Goal: Information Seeking & Learning: Learn about a topic

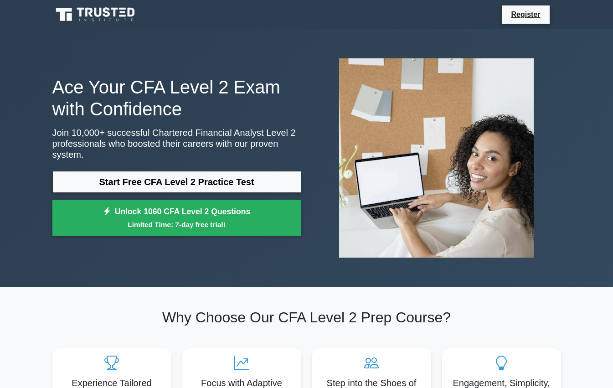
click at [108, 9] on icon at bounding box center [106, 12] width 7 height 10
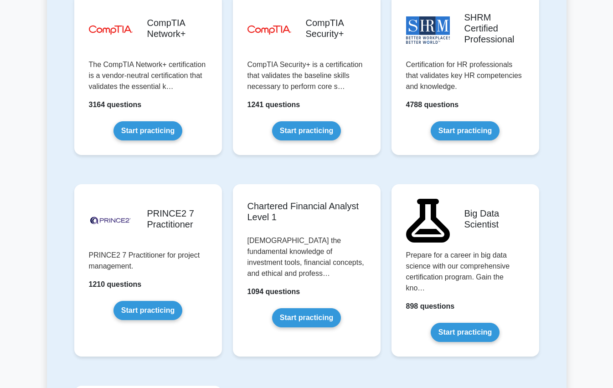
scroll to position [1976, 0]
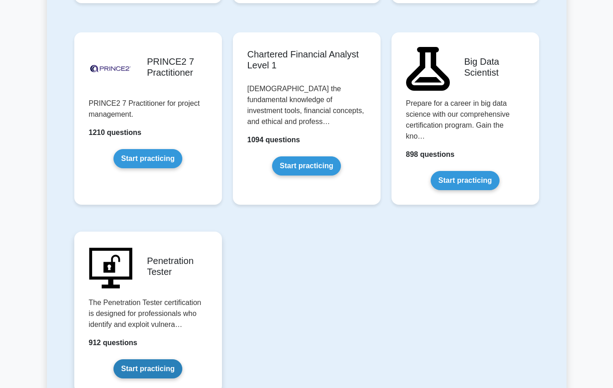
click at [165, 359] on link "Start practicing" at bounding box center [148, 368] width 69 height 19
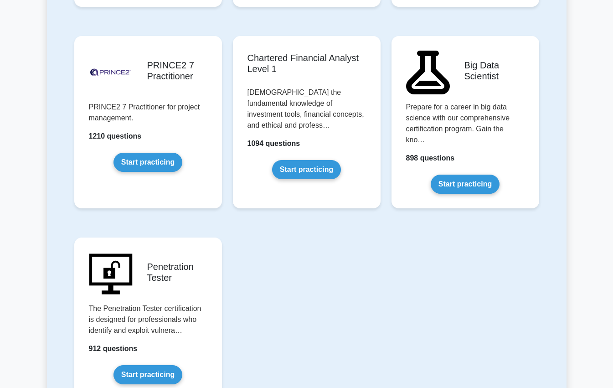
scroll to position [1976, 0]
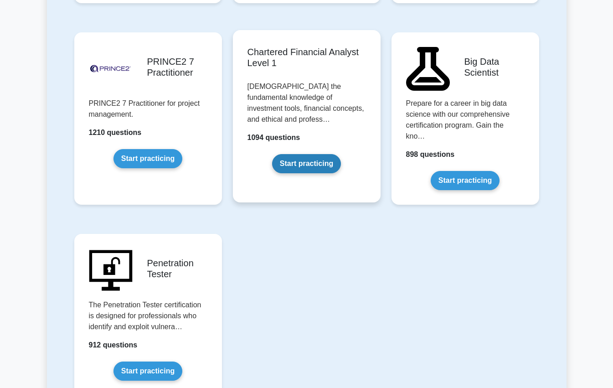
click at [295, 154] on link "Start practicing" at bounding box center [306, 163] width 69 height 19
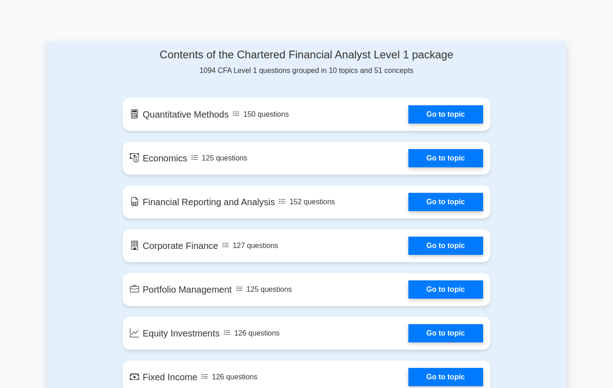
scroll to position [456, 0]
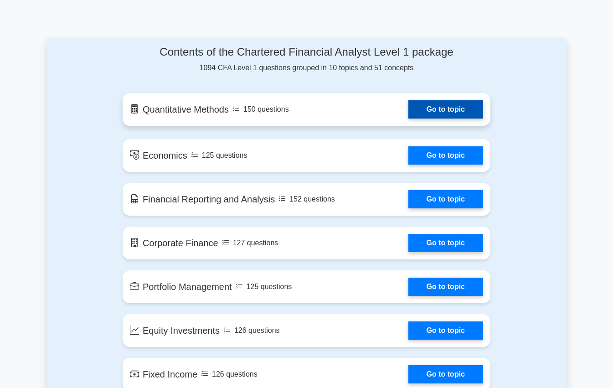
click at [448, 105] on link "Go to topic" at bounding box center [446, 109] width 75 height 18
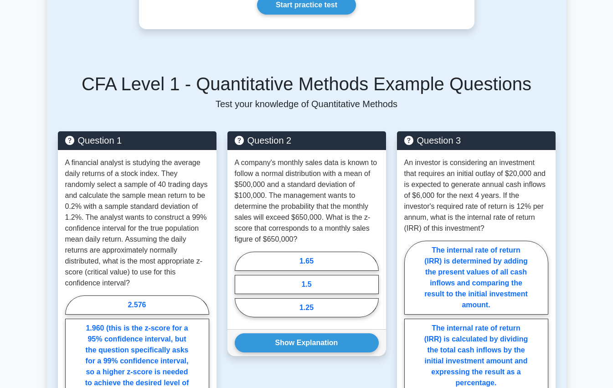
scroll to position [608, 0]
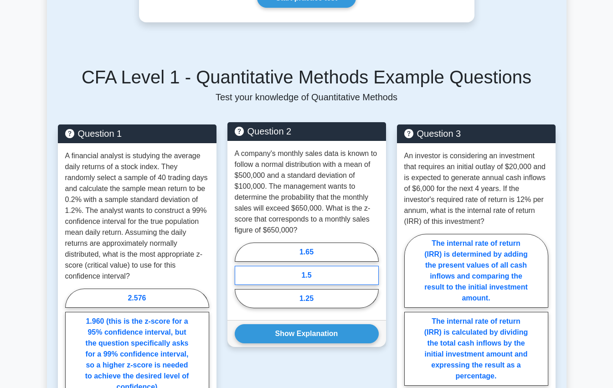
click at [305, 276] on label "1.5" at bounding box center [307, 275] width 144 height 19
click at [241, 276] on input "1.5" at bounding box center [238, 278] width 6 height 6
radio input "true"
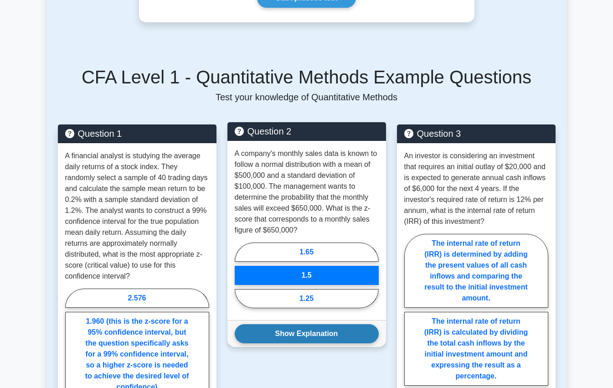
click at [326, 332] on button "Show Explanation" at bounding box center [307, 333] width 144 height 19
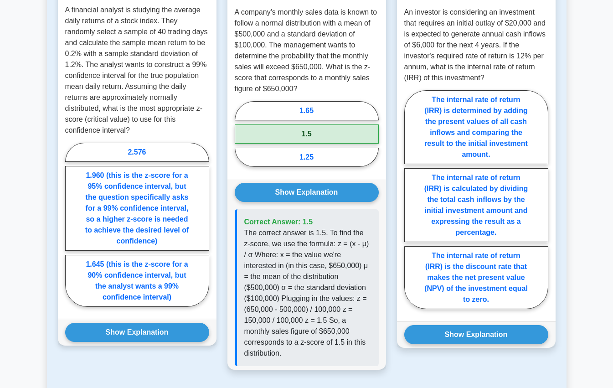
scroll to position [760, 0]
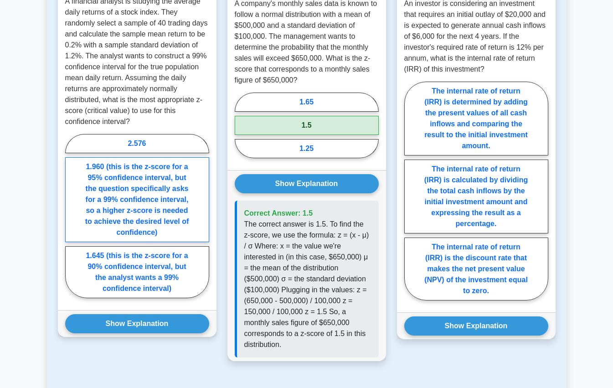
click at [150, 197] on label "1.960 (this is the z-score for a 95% confidence interval, but the question spec…" at bounding box center [137, 199] width 144 height 85
click at [71, 216] on input "1.960 (this is the z-score for a 95% confidence interval, but the question spec…" at bounding box center [68, 219] width 6 height 6
radio input "true"
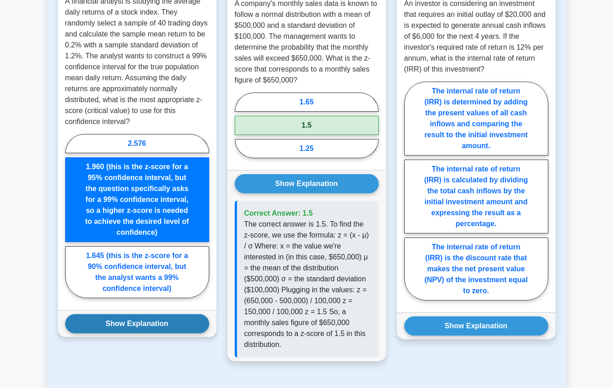
click at [144, 328] on button "Show Explanation" at bounding box center [137, 323] width 144 height 19
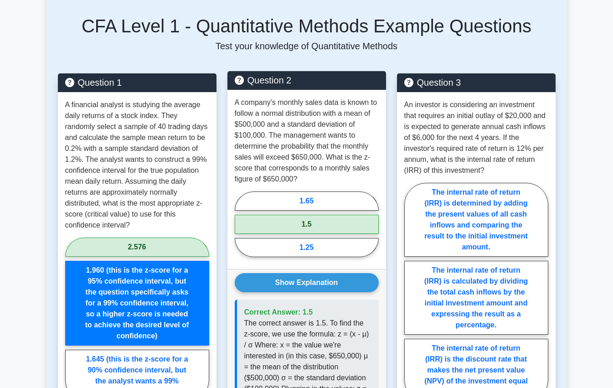
scroll to position [608, 0]
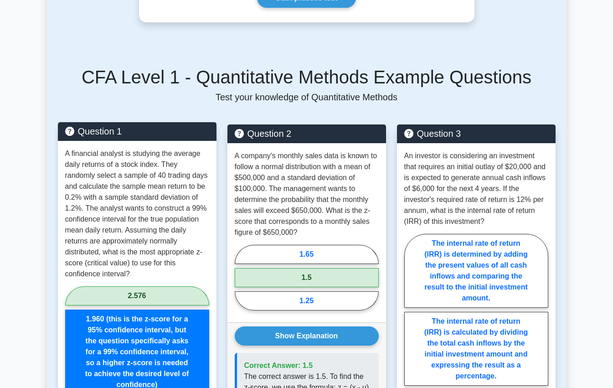
click at [149, 295] on label "2.576" at bounding box center [137, 295] width 144 height 19
click at [71, 368] on input "2.576" at bounding box center [68, 371] width 6 height 6
radio input "true"
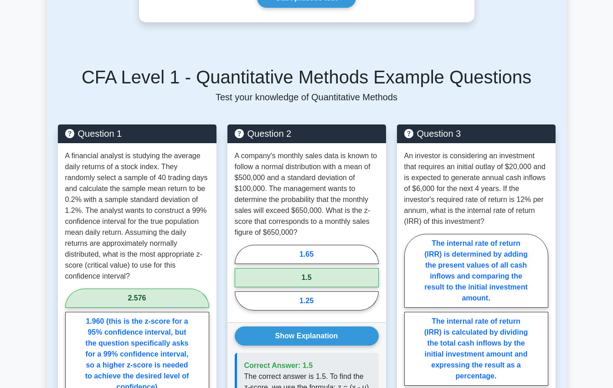
scroll to position [760, 0]
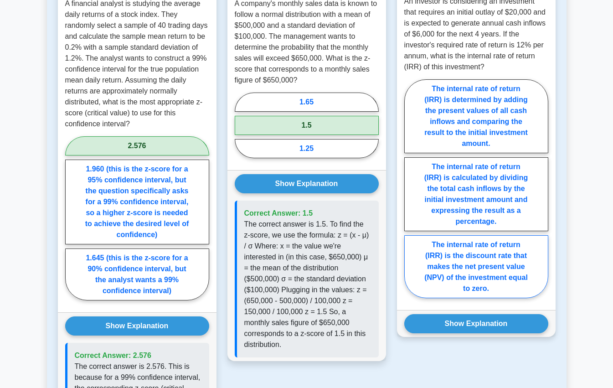
click at [516, 275] on label "The internal rate of return (IRR) is the discount rate that makes the net prese…" at bounding box center [476, 266] width 144 height 63
click at [410, 194] on input "The internal rate of return (IRR) is the discount rate that makes the net prese…" at bounding box center [407, 191] width 6 height 6
radio input "true"
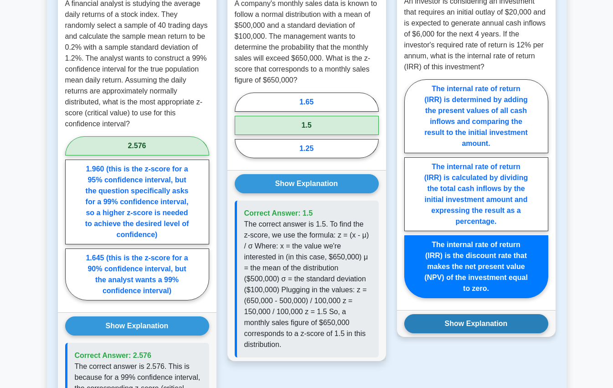
click at [473, 322] on button "Show Explanation" at bounding box center [476, 323] width 144 height 19
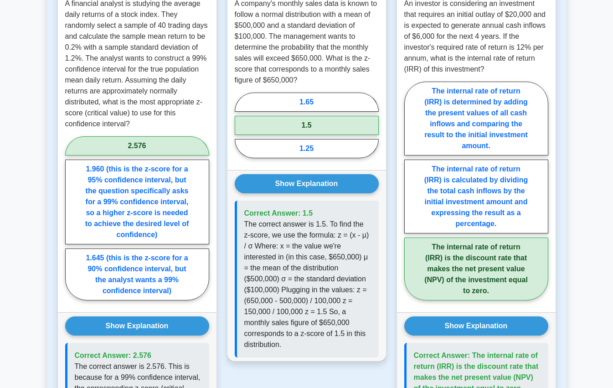
scroll to position [912, 0]
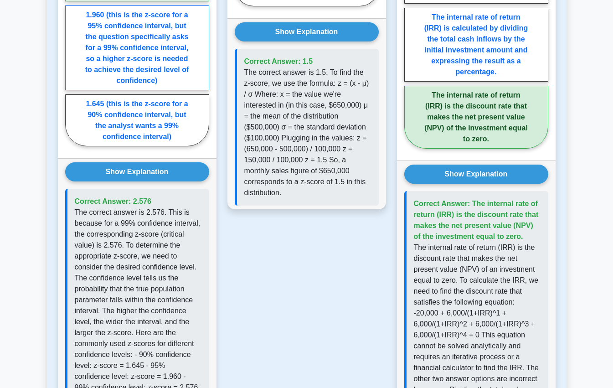
click at [126, 64] on label "1.960 (this is the z-score for a 95% confidence interval, but the question spec…" at bounding box center [137, 47] width 144 height 85
click at [71, 64] on input "1.960 (this is the z-score for a 95% confidence interval, but the question spec…" at bounding box center [68, 67] width 6 height 6
radio input "true"
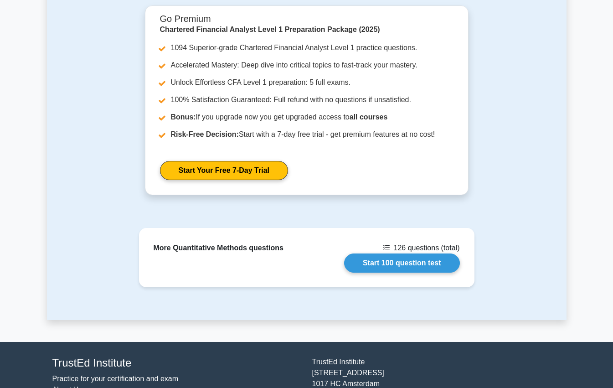
scroll to position [1488, 0]
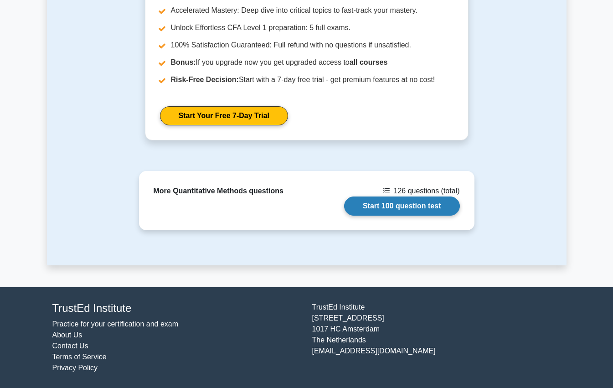
click at [374, 206] on link "Start 100 question test" at bounding box center [402, 206] width 116 height 19
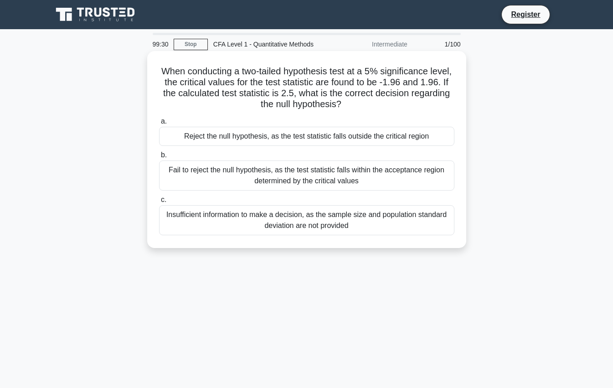
click at [166, 150] on div "a. Reject the null hypothesis, as the test statistic falls outside the critical…" at bounding box center [307, 175] width 306 height 123
click at [201, 192] on div "a. Reject the null hypothesis, as the test statistic falls outside the critical…" at bounding box center [307, 175] width 306 height 123
click at [271, 140] on div "Reject the null hypothesis, as the test statistic falls outside the critical re…" at bounding box center [306, 136] width 295 height 19
click at [159, 124] on input "a. Reject the null hypothesis, as the test statistic falls outside the critical…" at bounding box center [159, 122] width 0 height 6
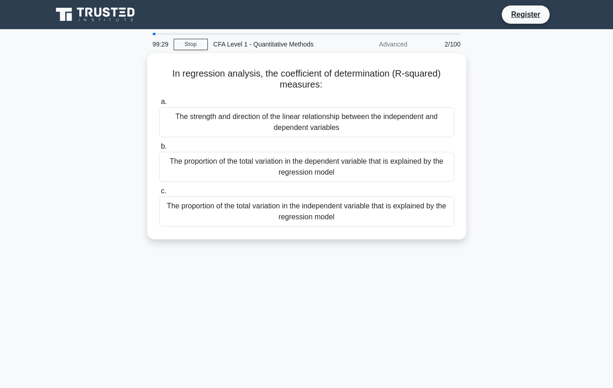
click at [311, 192] on label "c. The proportion of the total variation in the independent variable that is ex…" at bounding box center [306, 206] width 295 height 41
click at [159, 192] on input "c. The proportion of the total variation in the independent variable that is ex…" at bounding box center [159, 191] width 0 height 6
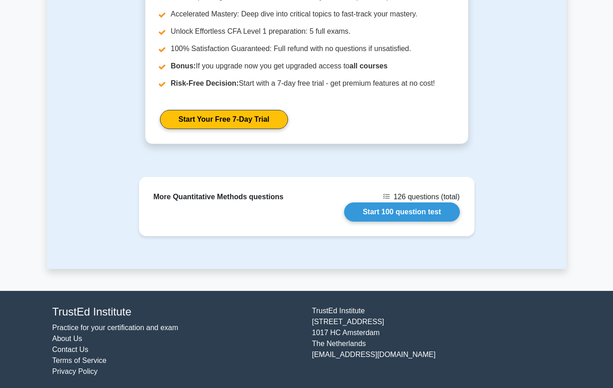
scroll to position [1181, 0]
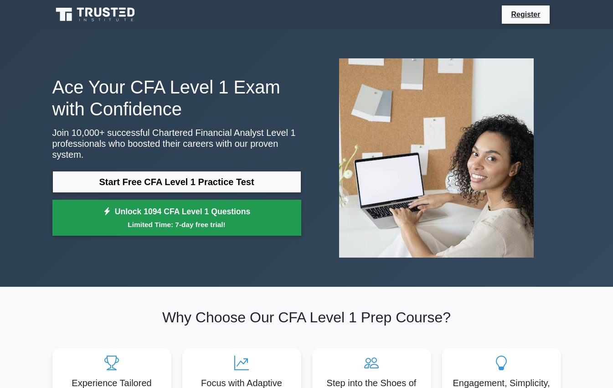
click at [248, 208] on link "Unlock 1094 CFA Level 1 Questions Limited Time: 7-day free trial!" at bounding box center [176, 218] width 249 height 36
